Goal: Find specific page/section: Find specific page/section

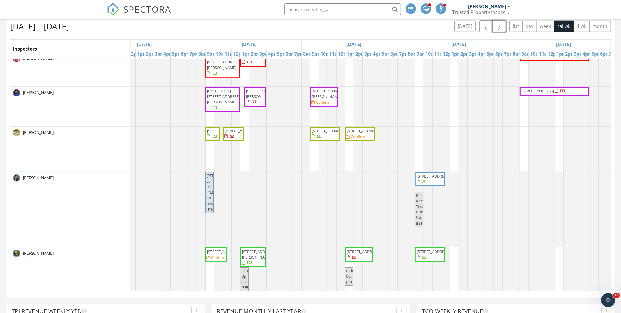
scroll to position [0, 40]
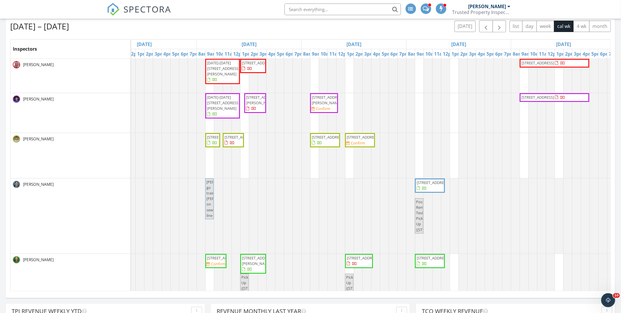
click at [307, 13] on input "text" at bounding box center [342, 9] width 116 height 12
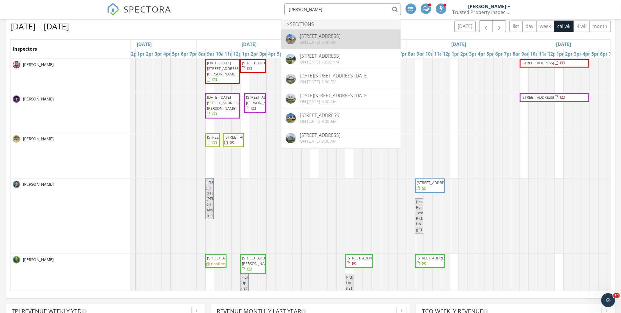
type input "jeremy rach"
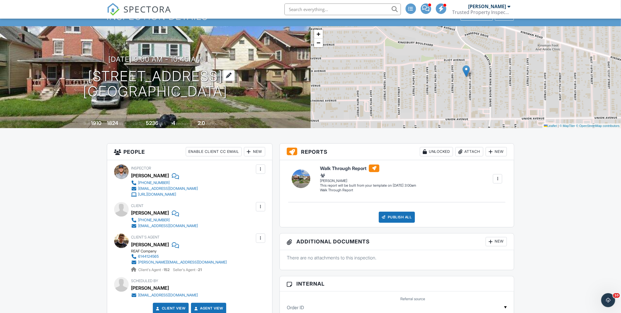
scroll to position [27, 0]
copy h1 "[STREET_ADDRESS]"
drag, startPoint x: 219, startPoint y: 91, endPoint x: 74, endPoint y: 78, distance: 145.8
click at [74, 78] on div "[DATE] 9:00 am - 10:45 am [STREET_ADDRESS] [GEOGRAPHIC_DATA], OH 44104" at bounding box center [155, 78] width 310 height 44
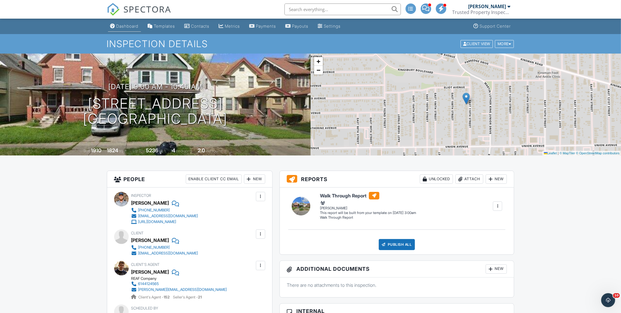
click at [124, 24] on div "Dashboard" at bounding box center [127, 26] width 22 height 5
